Goal: Task Accomplishment & Management: Use online tool/utility

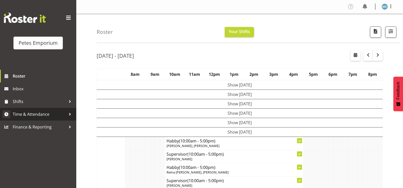
click at [41, 112] on span "Time & Attendance" at bounding box center [39, 114] width 53 height 8
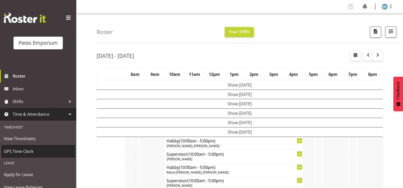
click at [27, 153] on span "GPS Time Clock" at bounding box center [38, 152] width 69 height 8
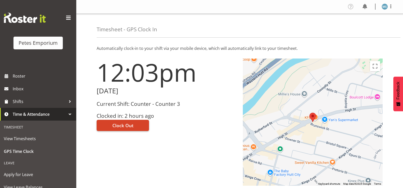
click at [126, 126] on span "Clock Out" at bounding box center [122, 125] width 21 height 7
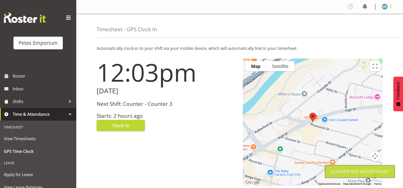
click at [391, 8] on span at bounding box center [391, 6] width 6 height 6
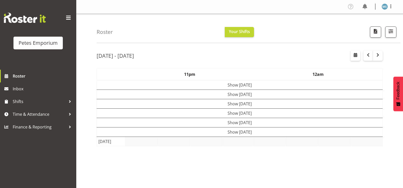
click at [382, 8] on img at bounding box center [385, 7] width 6 height 6
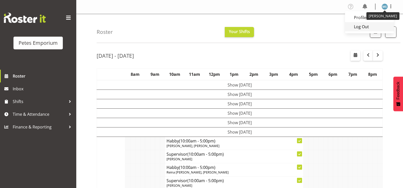
click at [360, 28] on link "Log Out" at bounding box center [369, 26] width 49 height 9
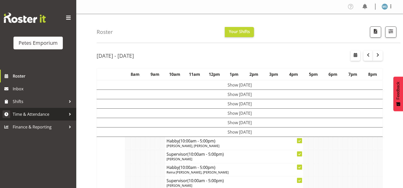
click at [37, 114] on span "Time & Attendance" at bounding box center [39, 114] width 53 height 8
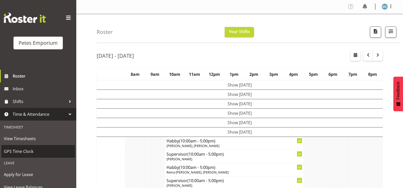
click at [28, 152] on span "GPS Time Clock" at bounding box center [38, 152] width 69 height 8
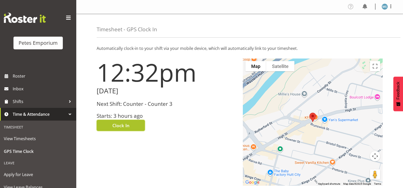
click at [126, 125] on span "Clock In" at bounding box center [120, 125] width 17 height 7
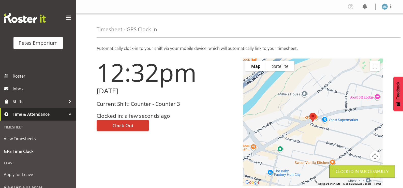
click at [397, 11] on div "Profile Log Out" at bounding box center [239, 7] width 327 height 14
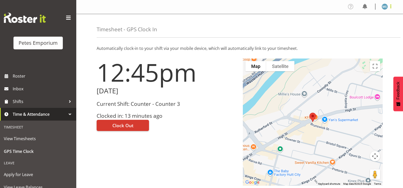
click at [389, 7] on span at bounding box center [391, 6] width 6 height 6
click at [276, 29] on div "Timesheet - GPS Clock In" at bounding box center [249, 26] width 304 height 24
click at [374, 7] on div at bounding box center [375, 7] width 7 height 6
click at [384, 8] on img at bounding box center [385, 7] width 6 height 6
click at [378, 27] on link "Log Out" at bounding box center [369, 26] width 49 height 9
